Goal: Task Accomplishment & Management: Use online tool/utility

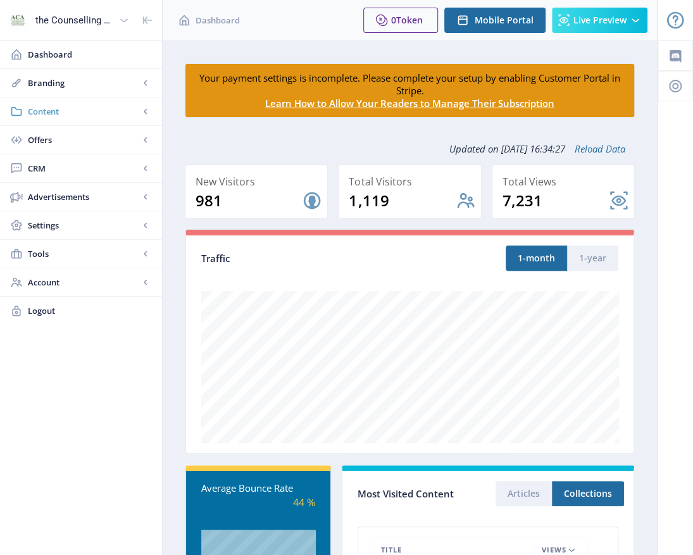
click at [43, 111] on span "Content" at bounding box center [83, 111] width 111 height 13
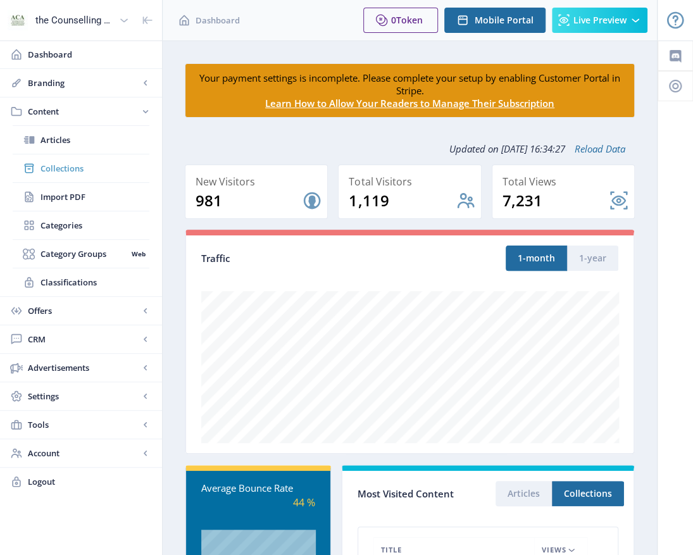
click at [53, 168] on span "Collections" at bounding box center [95, 168] width 109 height 13
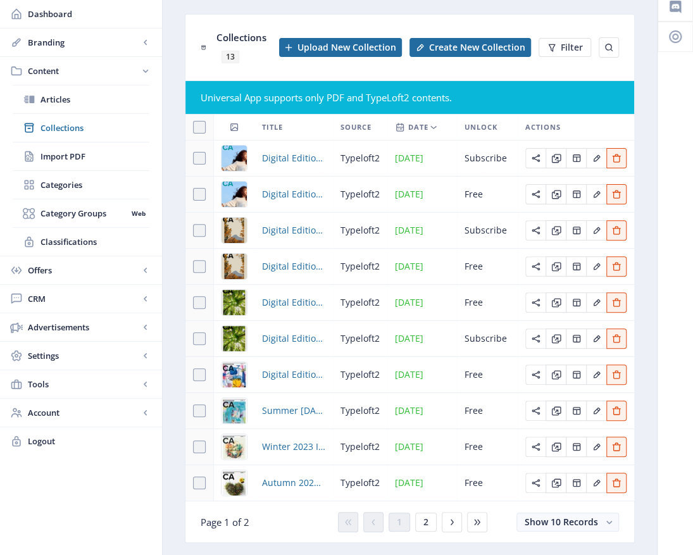
scroll to position [87, 0]
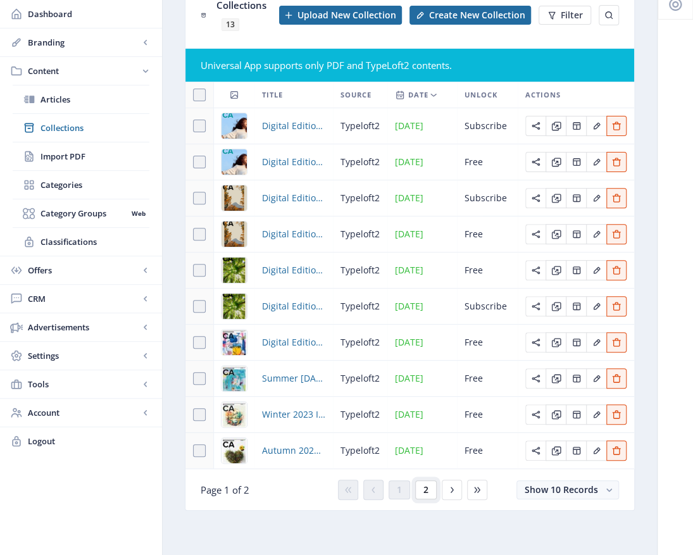
click at [424, 495] on span "2" at bounding box center [426, 490] width 5 height 10
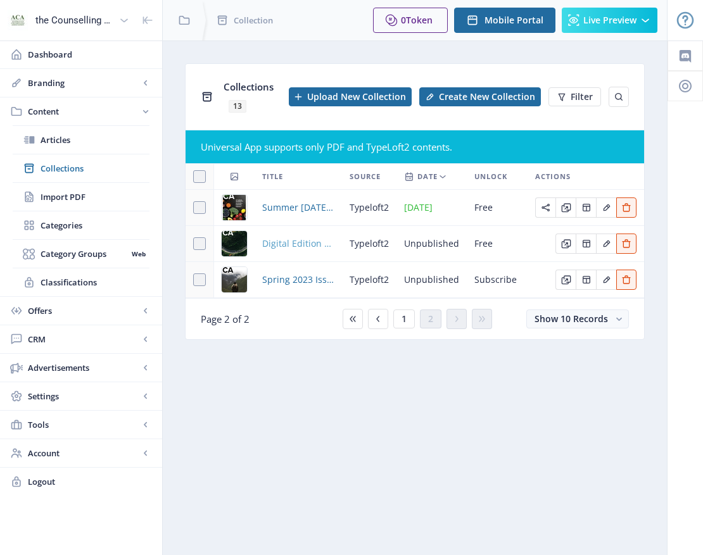
click at [301, 242] on span "Digital Edition 2.1" at bounding box center [298, 243] width 72 height 15
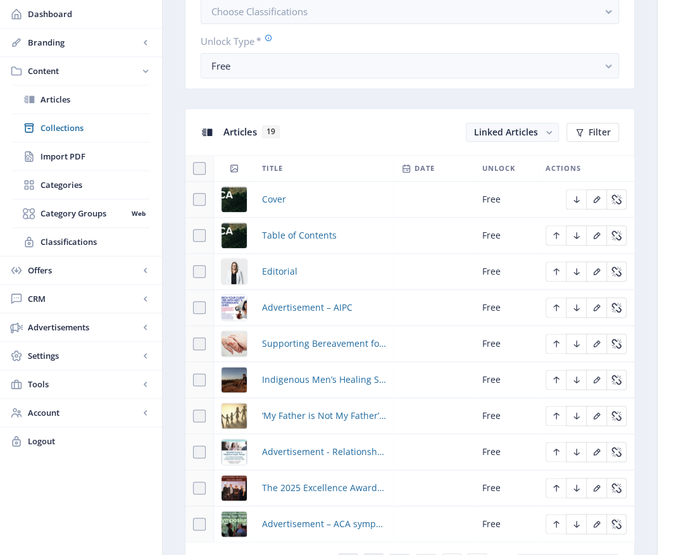
scroll to position [633, 0]
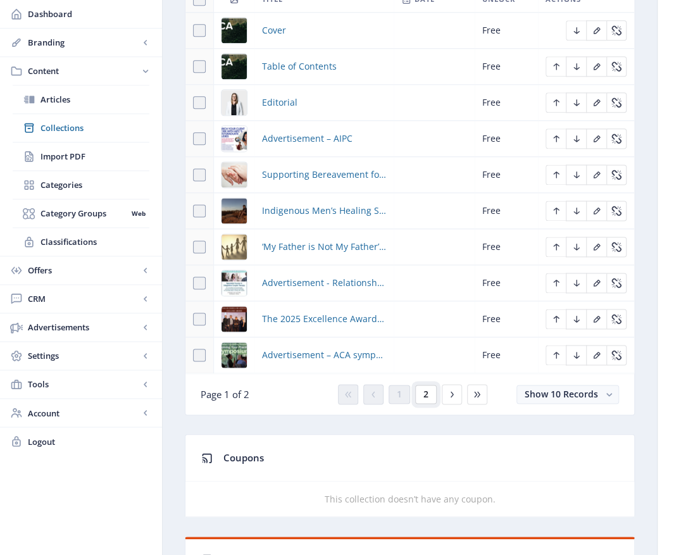
click at [424, 389] on span "2" at bounding box center [426, 394] width 5 height 10
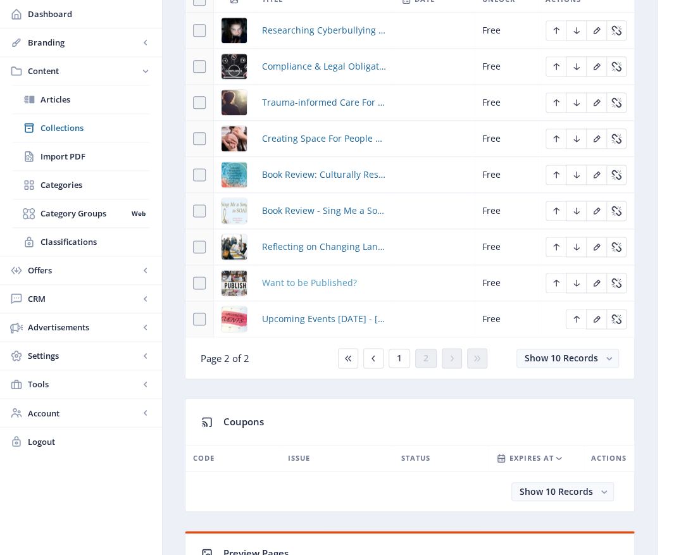
click at [308, 278] on span "Want to be Published?" at bounding box center [309, 282] width 95 height 15
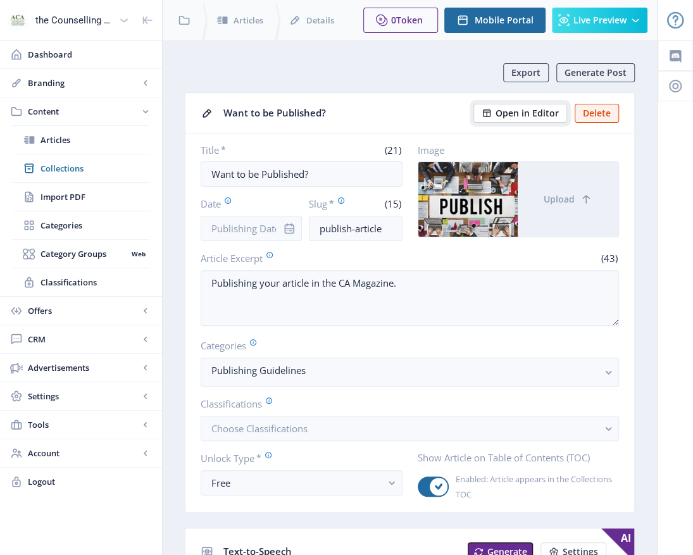
click at [521, 111] on span "Open in Editor" at bounding box center [527, 113] width 63 height 10
